Goal: Information Seeking & Learning: Learn about a topic

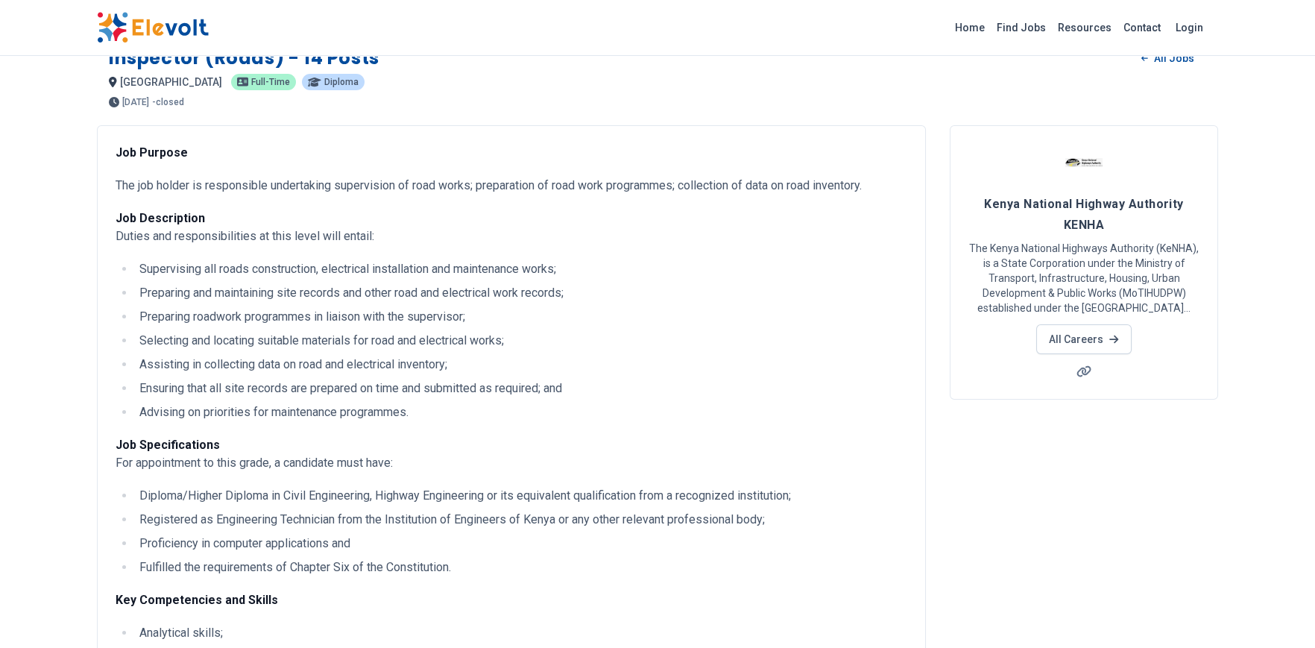
scroll to position [27, 0]
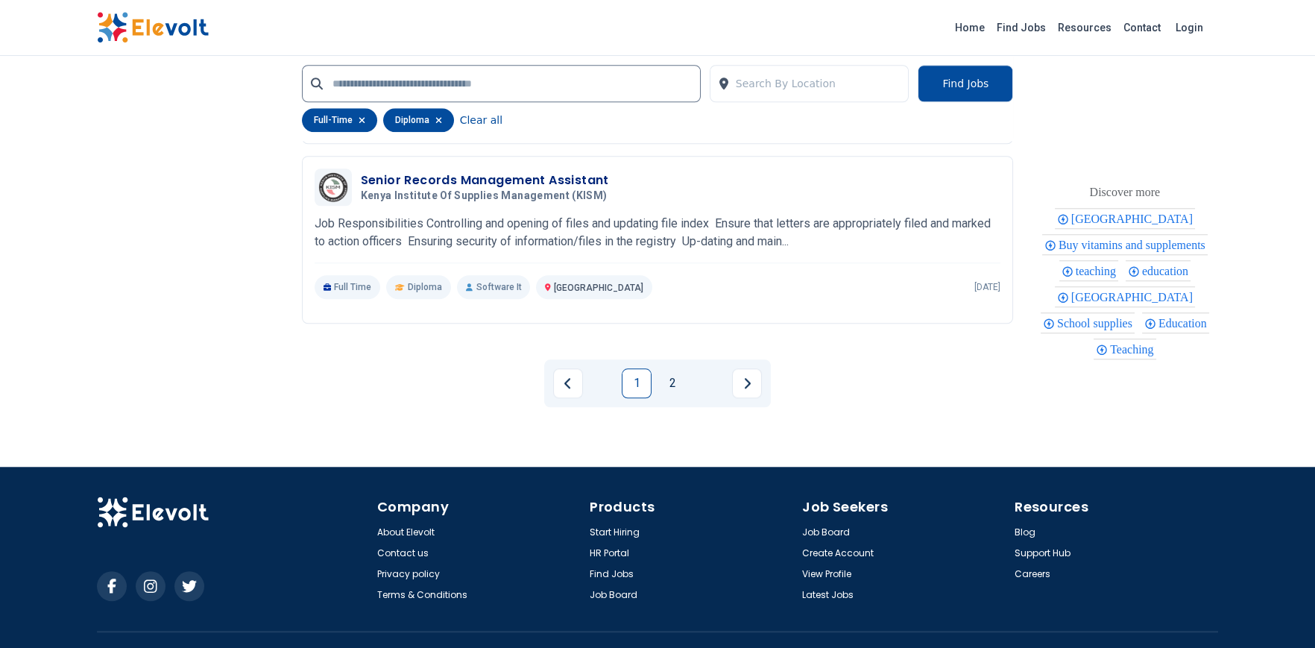
scroll to position [3052, 0]
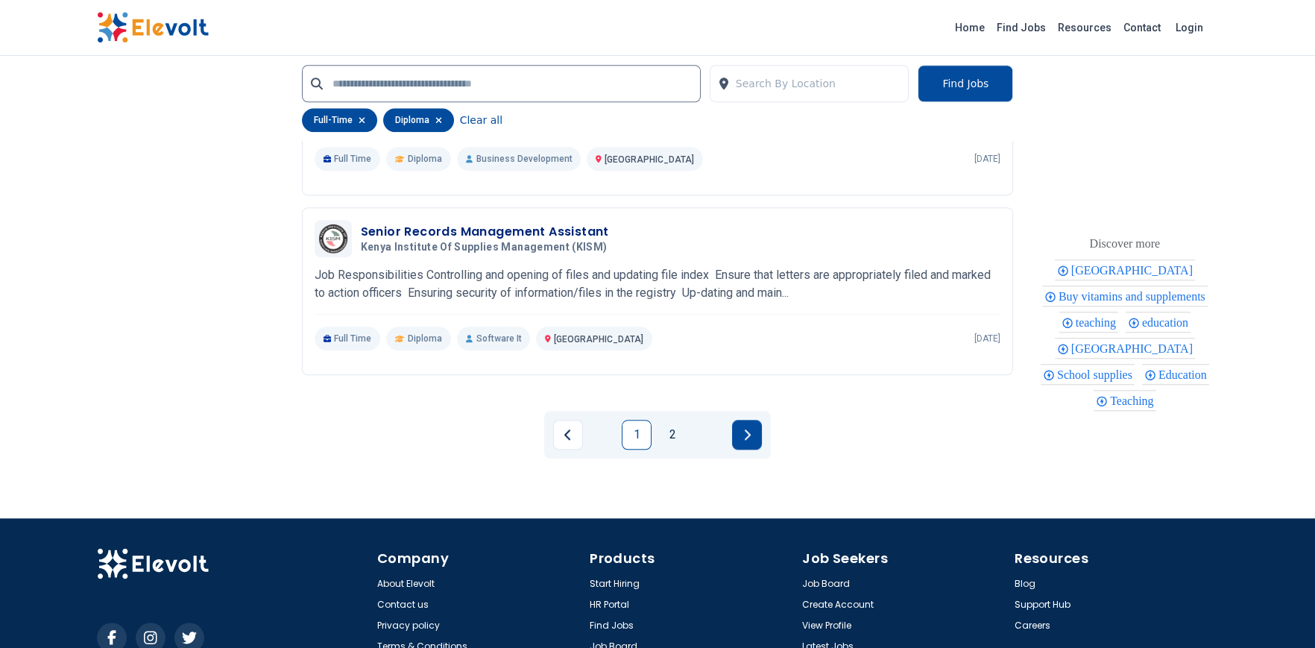
click at [751, 436] on button "Next page" at bounding box center [747, 435] width 30 height 30
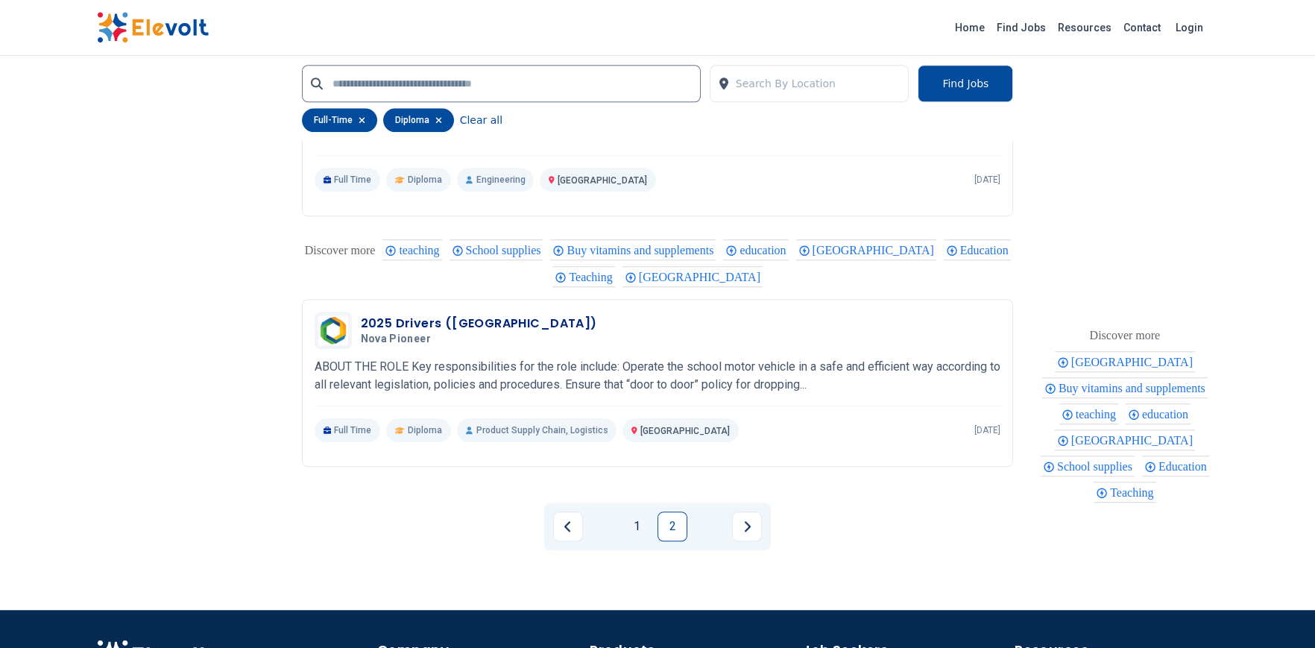
scroll to position [2842, 0]
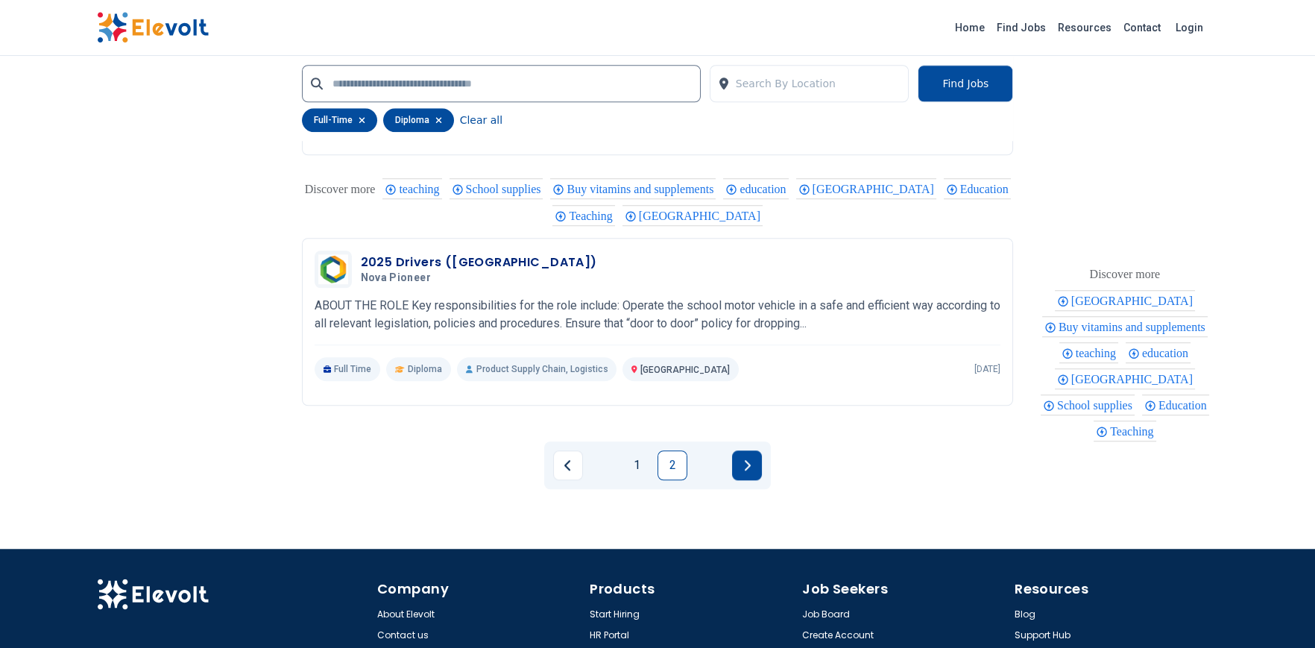
click at [741, 469] on button "Next page" at bounding box center [747, 465] width 30 height 30
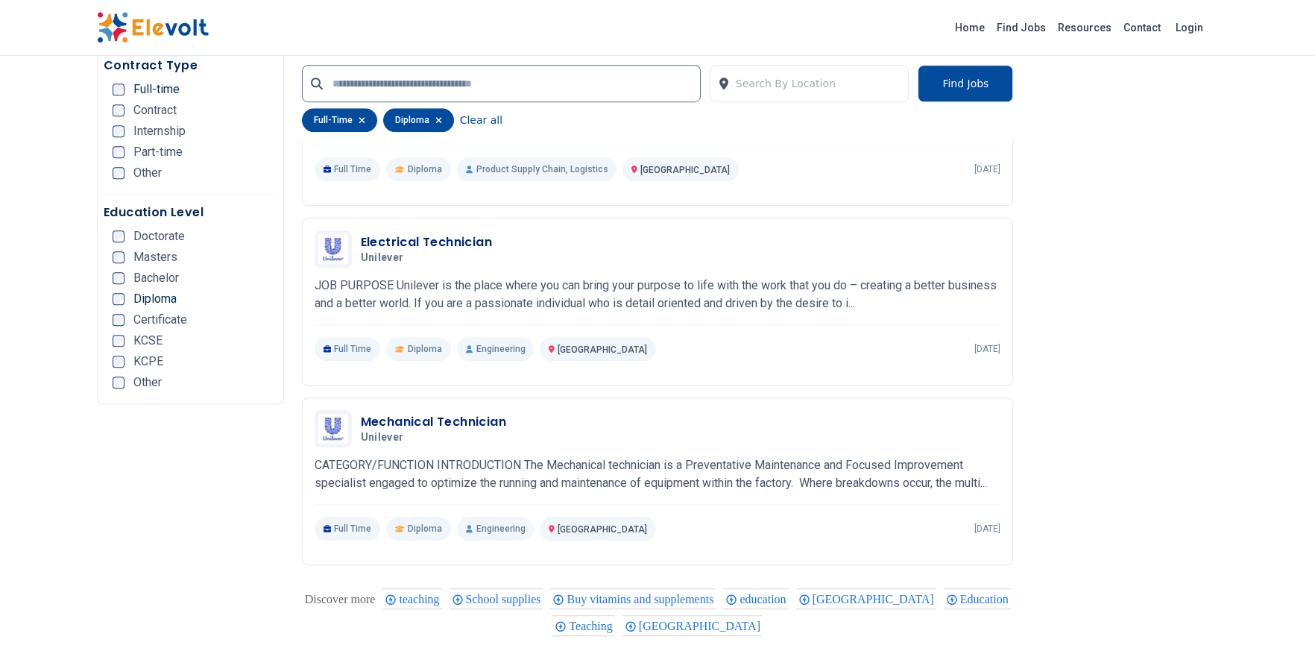
scroll to position [2422, 0]
